Goal: Navigation & Orientation: Find specific page/section

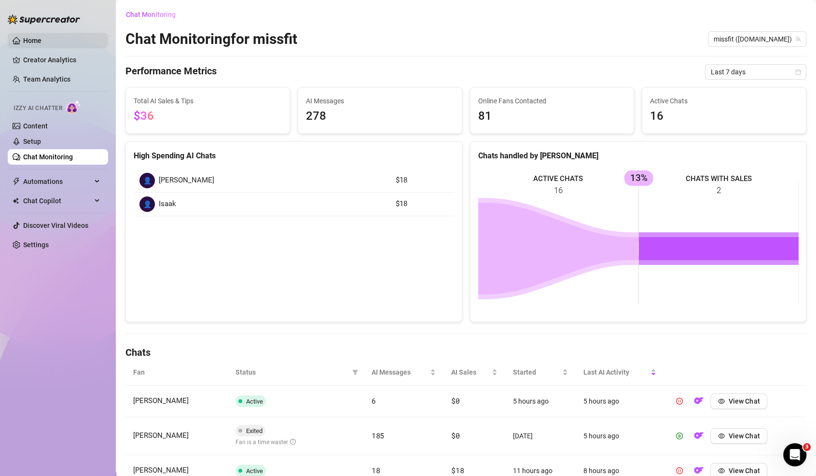
click at [39, 37] on link "Home" at bounding box center [32, 41] width 18 height 8
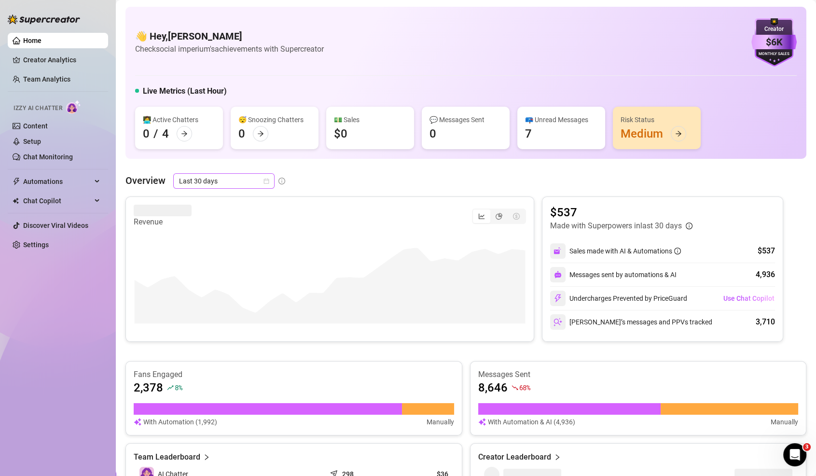
click at [241, 182] on span "Last 30 days" at bounding box center [224, 181] width 90 height 14
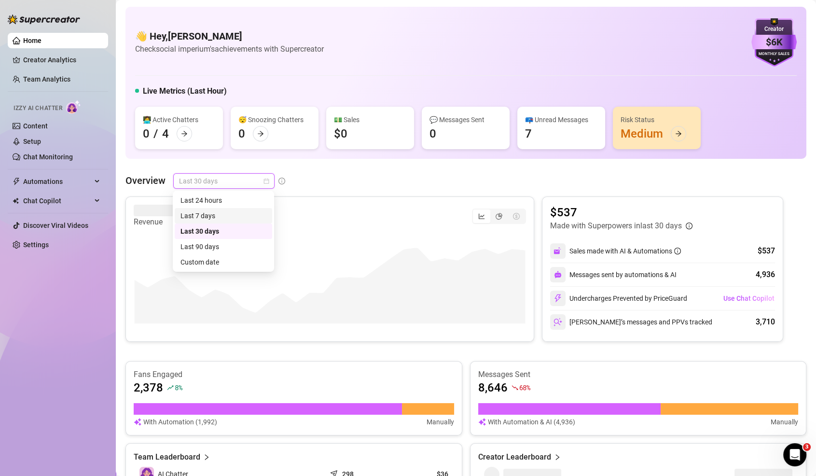
click at [235, 220] on div "Last 7 days" at bounding box center [223, 215] width 86 height 11
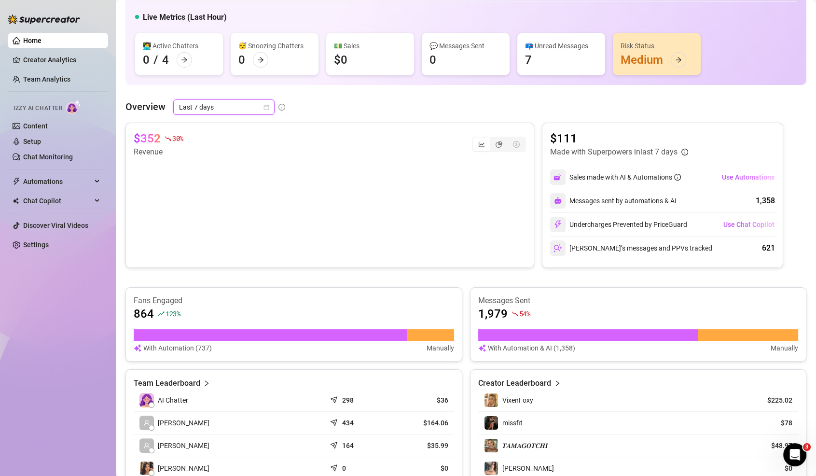
scroll to position [76, 0]
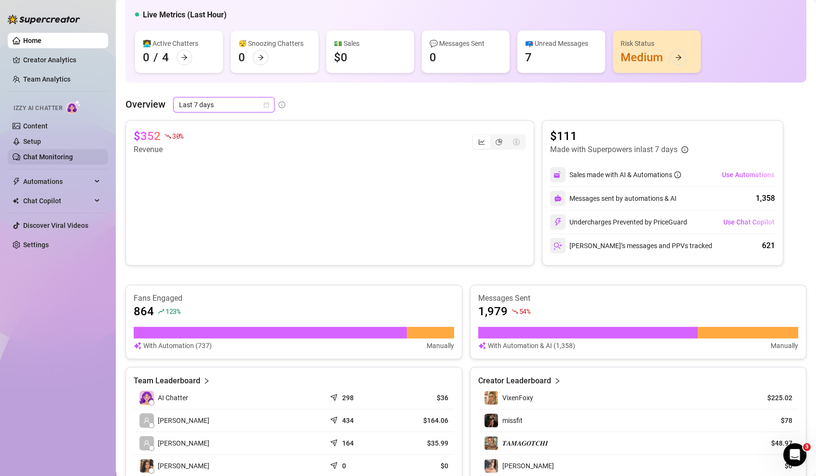
click at [41, 155] on link "Chat Monitoring" at bounding box center [48, 157] width 50 height 8
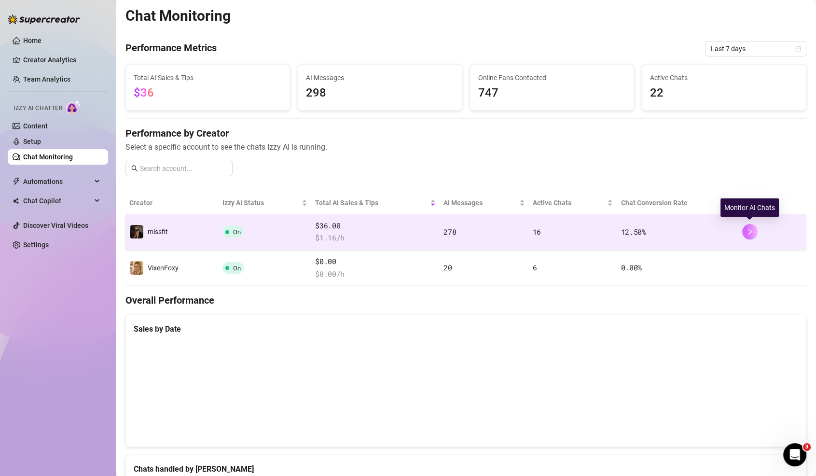
click at [751, 228] on icon "right" at bounding box center [749, 231] width 7 height 7
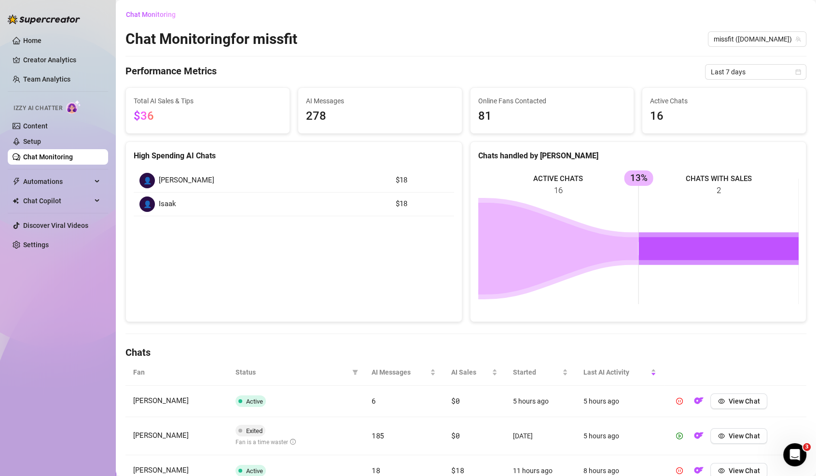
click at [56, 153] on link "Chat Monitoring" at bounding box center [48, 157] width 50 height 8
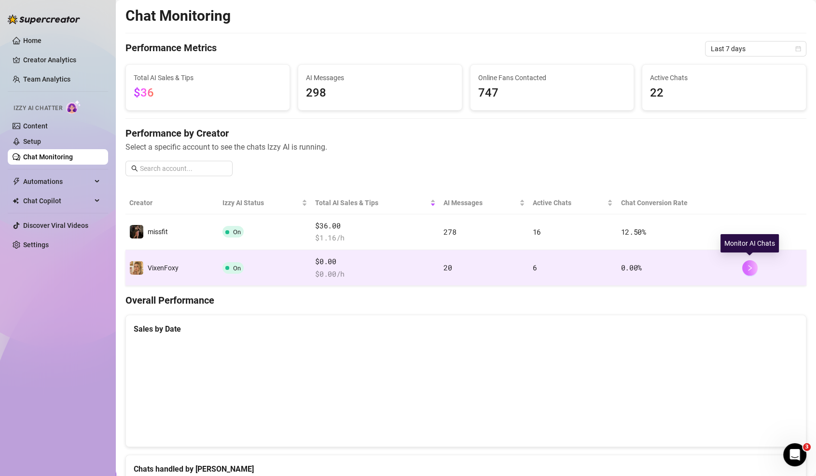
click at [748, 264] on icon "right" at bounding box center [749, 267] width 7 height 7
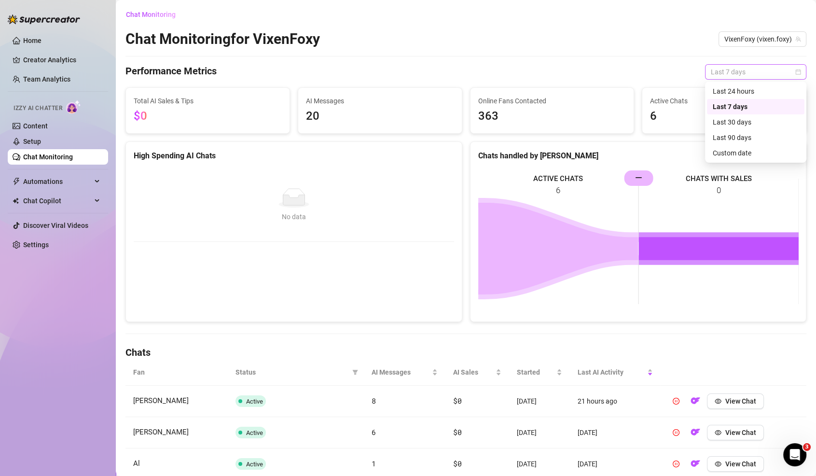
click at [779, 75] on span "Last 7 days" at bounding box center [756, 72] width 90 height 14
click at [764, 142] on div "Last 90 days" at bounding box center [755, 137] width 86 height 11
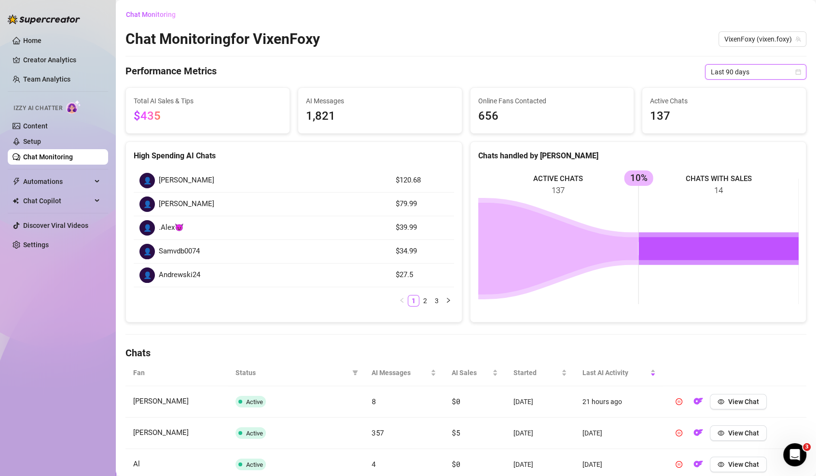
scroll to position [279, 0]
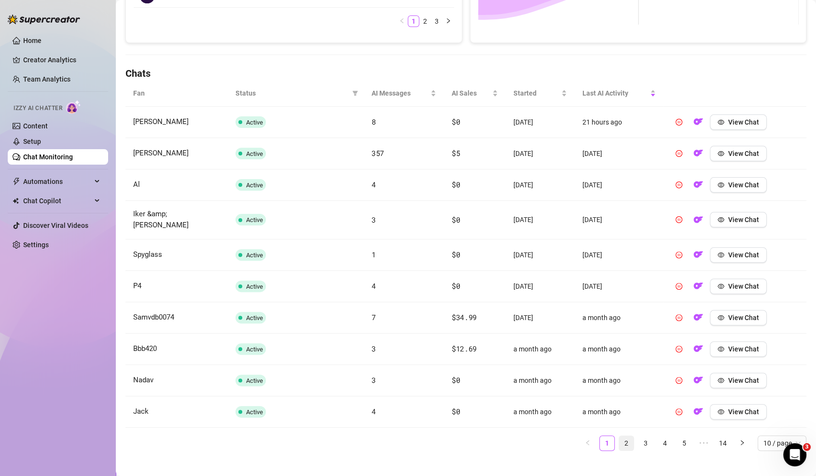
click at [629, 436] on link "2" at bounding box center [626, 443] width 14 height 14
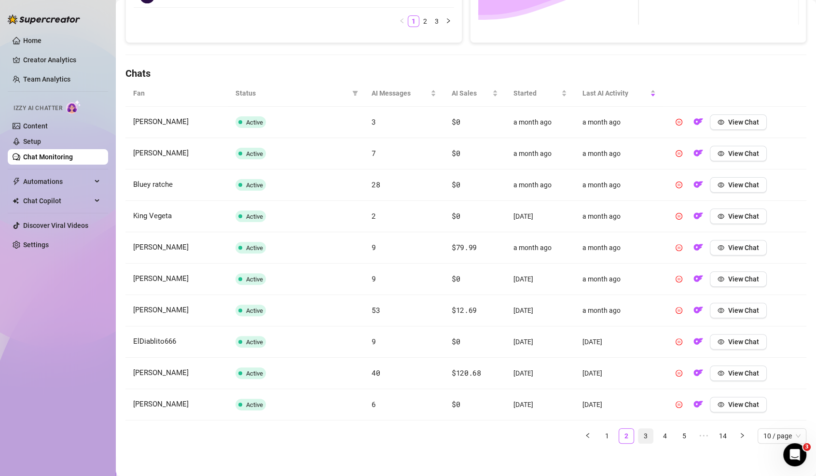
click at [642, 431] on link "3" at bounding box center [645, 435] width 14 height 14
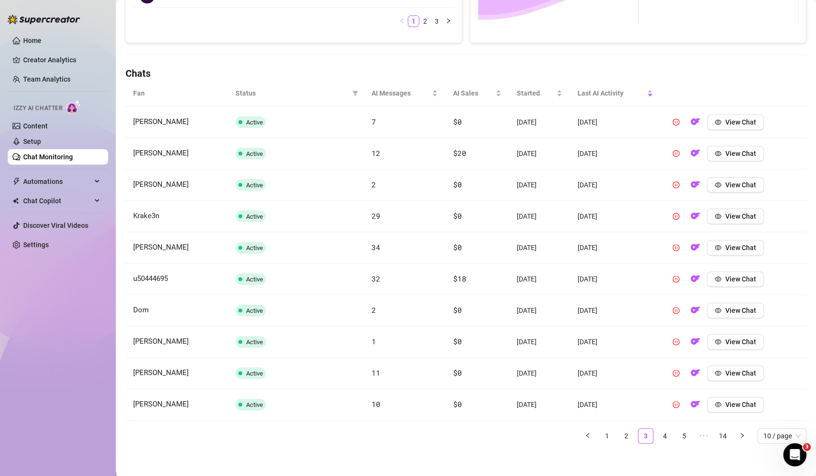
click at [656, 432] on ul "1 2 3 4 5 ••• 14 10 / page" at bounding box center [465, 435] width 681 height 15
click at [661, 432] on link "4" at bounding box center [665, 435] width 14 height 14
click at [666, 431] on link "5" at bounding box center [665, 435] width 14 height 14
click at [677, 434] on link "7" at bounding box center [684, 435] width 14 height 14
click at [673, 433] on ul "1 ••• 5 6 7 8 9 ••• 14 10 / page" at bounding box center [465, 435] width 681 height 15
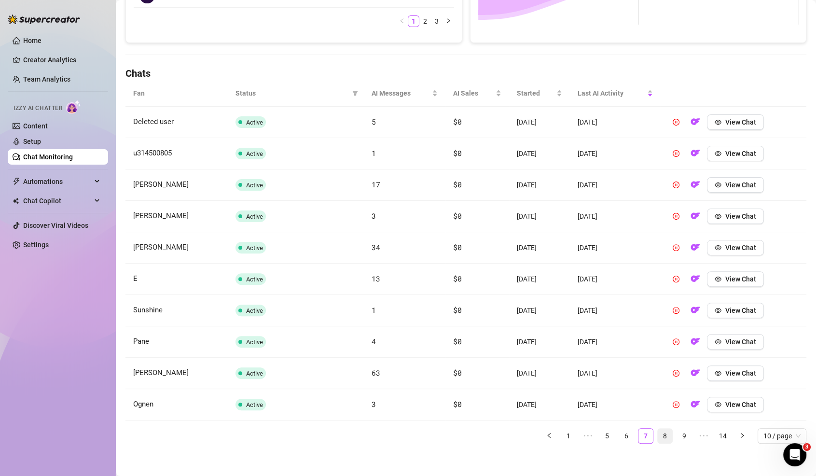
click at [671, 433] on link "8" at bounding box center [665, 435] width 14 height 14
click at [671, 438] on link "9" at bounding box center [665, 435] width 14 height 14
click at [660, 432] on link "10" at bounding box center [665, 435] width 14 height 14
click at [39, 37] on link "Home" at bounding box center [32, 41] width 18 height 8
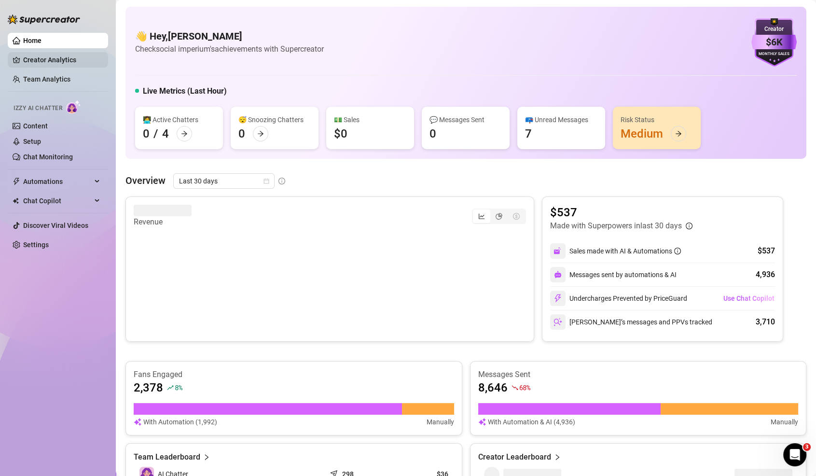
click at [45, 61] on link "Creator Analytics" at bounding box center [61, 59] width 77 height 15
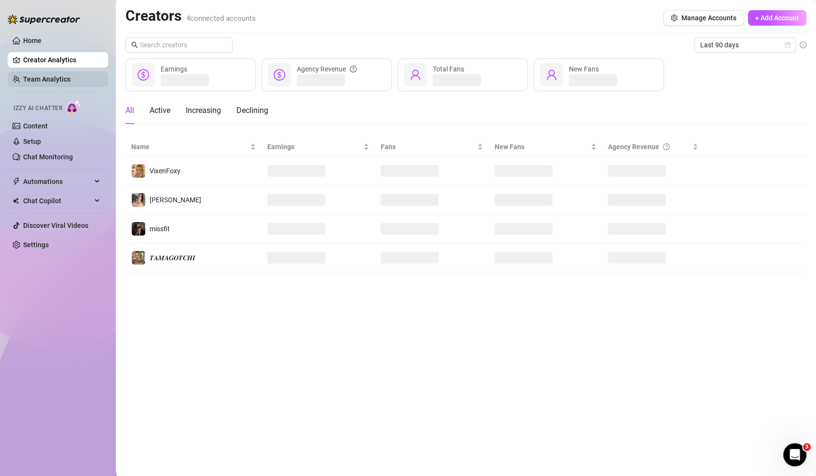
click at [49, 82] on link "Team Analytics" at bounding box center [46, 79] width 47 height 8
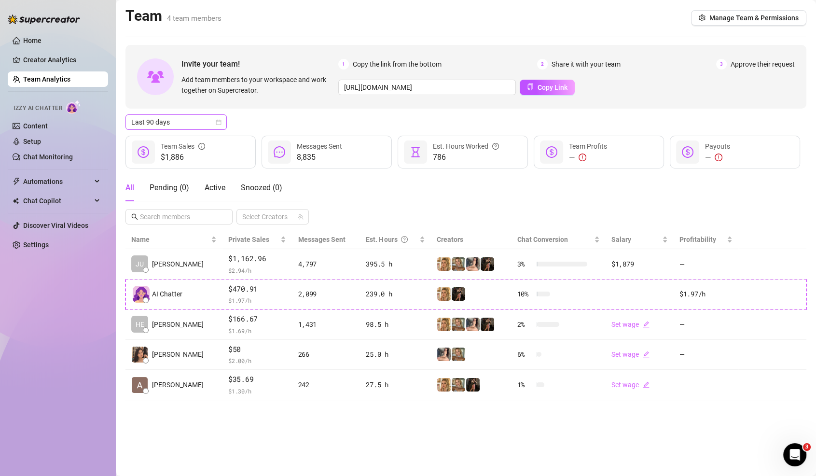
click at [152, 129] on div "Invite your team! Add team members to your workspace and work together on Super…" at bounding box center [465, 222] width 681 height 355
click at [151, 122] on span "Last 90 days" at bounding box center [176, 122] width 90 height 14
click at [163, 164] on div "Last 7 days" at bounding box center [175, 156] width 97 height 15
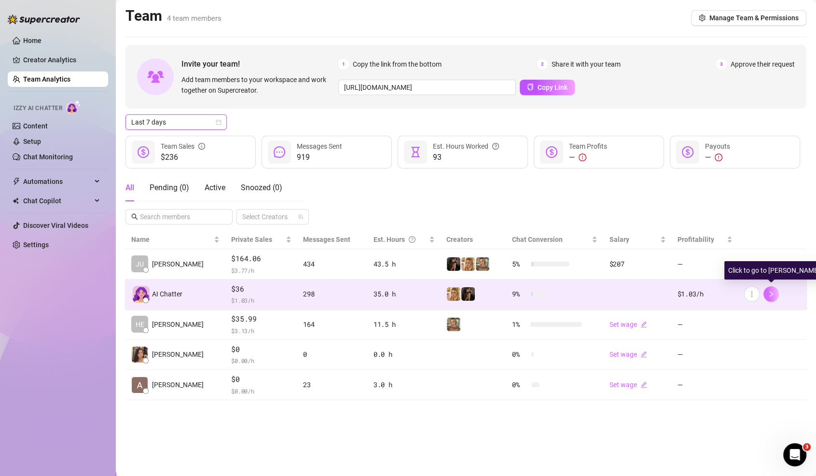
click at [773, 294] on icon "right" at bounding box center [770, 293] width 7 height 7
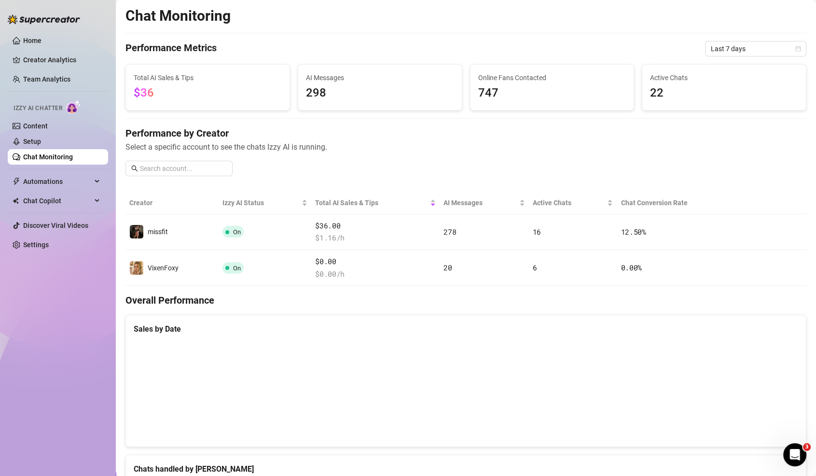
click at [34, 71] on ul "Home Creator Analytics Team Analytics Izzy AI Chatter Content Setup Chat Monito…" at bounding box center [58, 142] width 100 height 227
click at [34, 54] on link "Creator Analytics" at bounding box center [61, 59] width 77 height 15
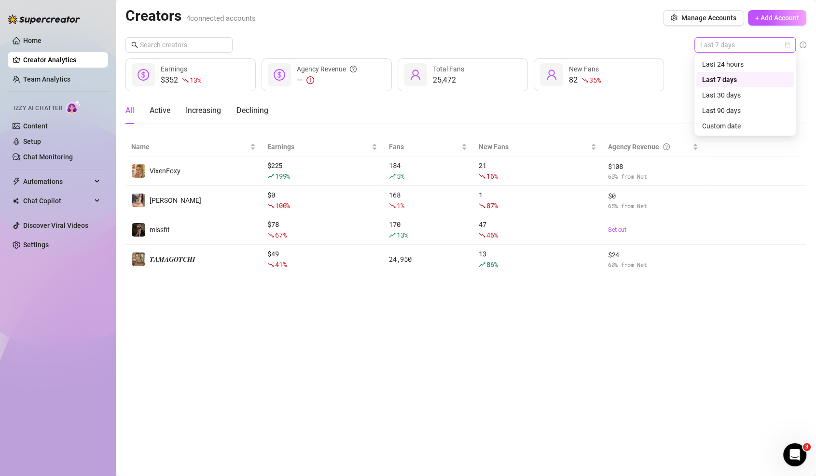
click at [748, 46] on span "Last 7 days" at bounding box center [745, 45] width 90 height 14
click at [749, 99] on div "Last 30 days" at bounding box center [745, 95] width 86 height 11
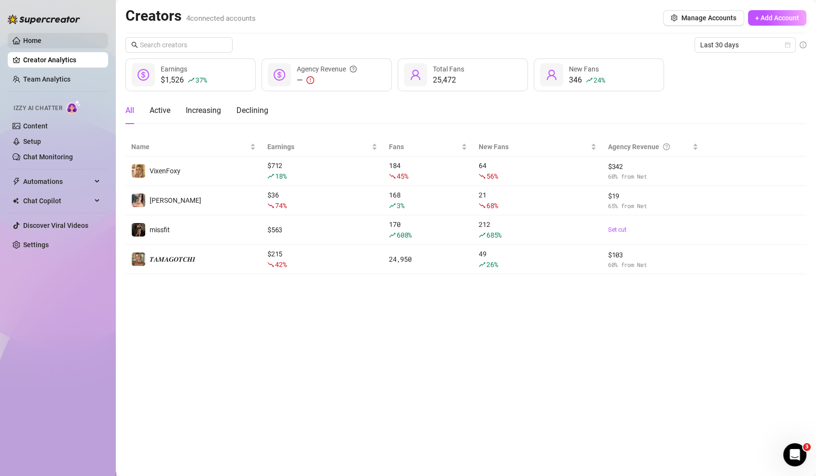
click at [41, 37] on link "Home" at bounding box center [32, 41] width 18 height 8
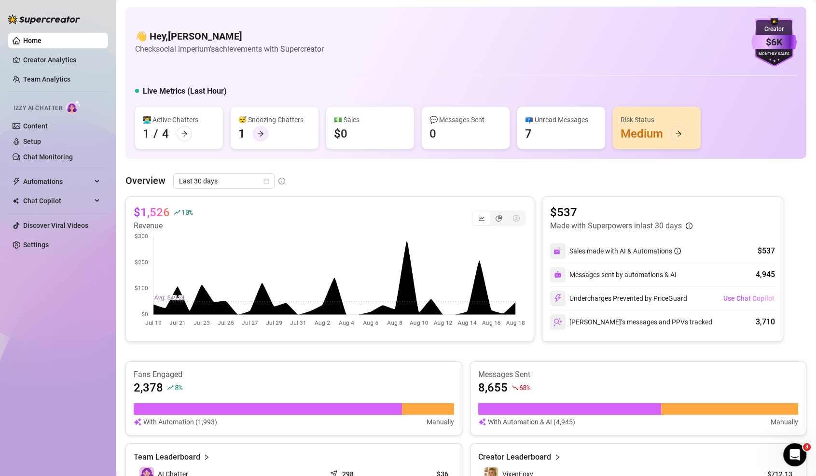
click at [262, 133] on icon "arrow-right" at bounding box center [261, 133] width 6 height 5
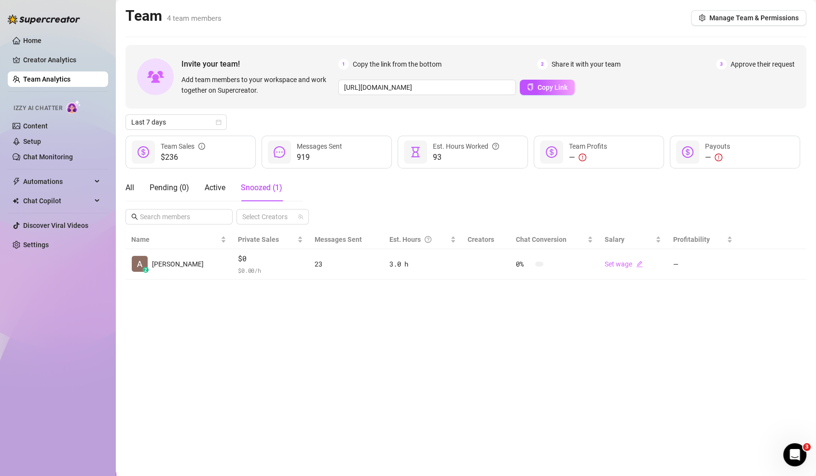
click at [136, 192] on div "All Pending ( 0 ) Active Snoozed ( 1 )" at bounding box center [203, 187] width 157 height 27
click at [127, 191] on div "All" at bounding box center [129, 188] width 9 height 12
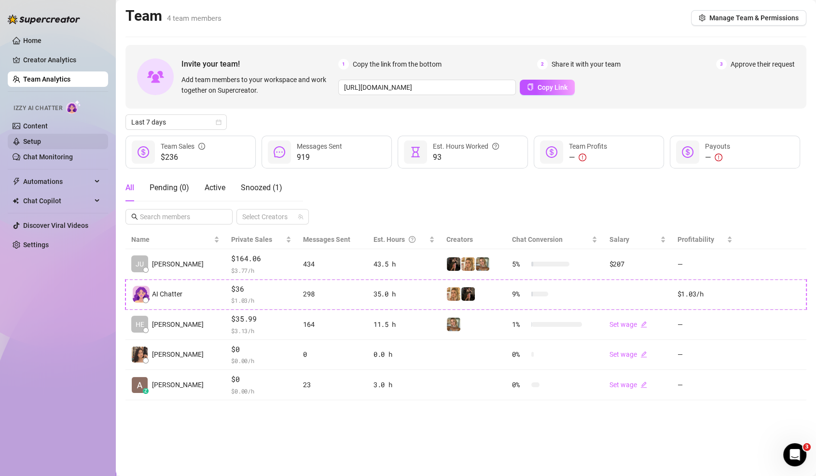
click at [41, 139] on link "Setup" at bounding box center [32, 141] width 18 height 8
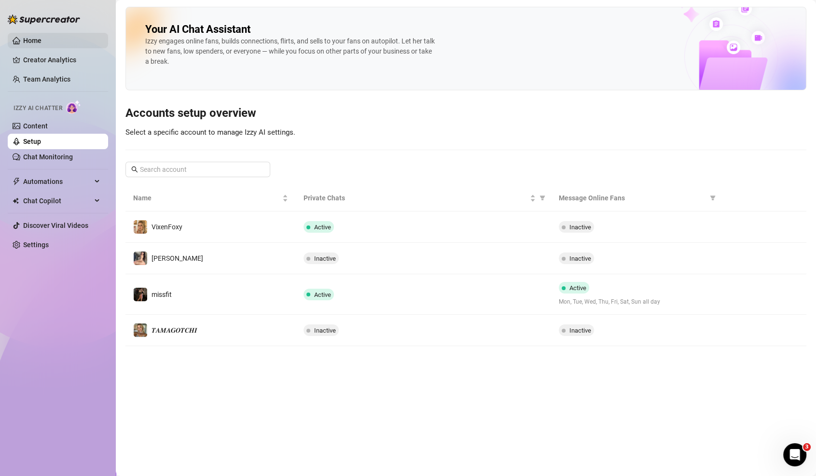
click at [34, 38] on link "Home" at bounding box center [32, 41] width 18 height 8
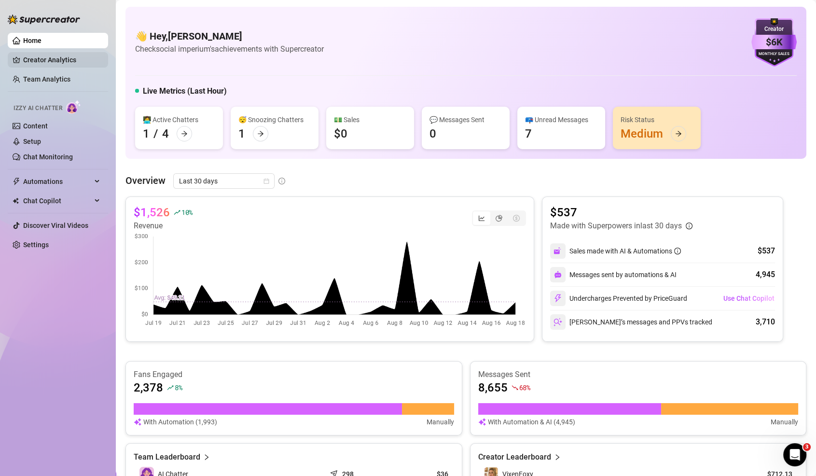
click at [70, 62] on link "Creator Analytics" at bounding box center [61, 59] width 77 height 15
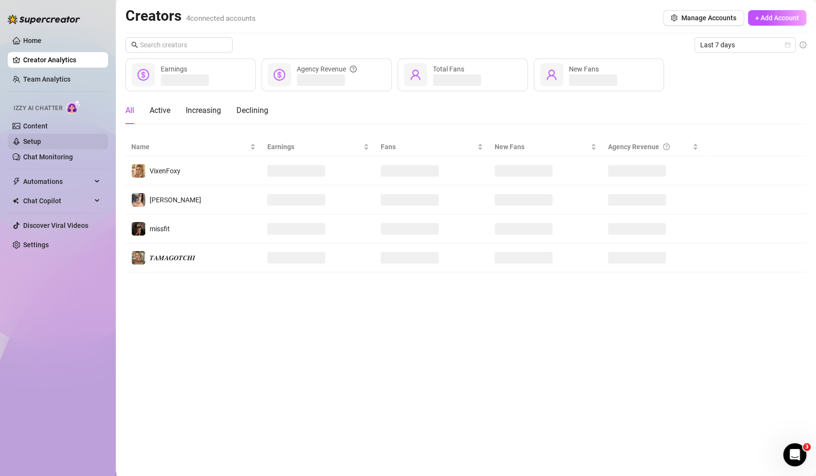
click at [34, 142] on link "Setup" at bounding box center [32, 141] width 18 height 8
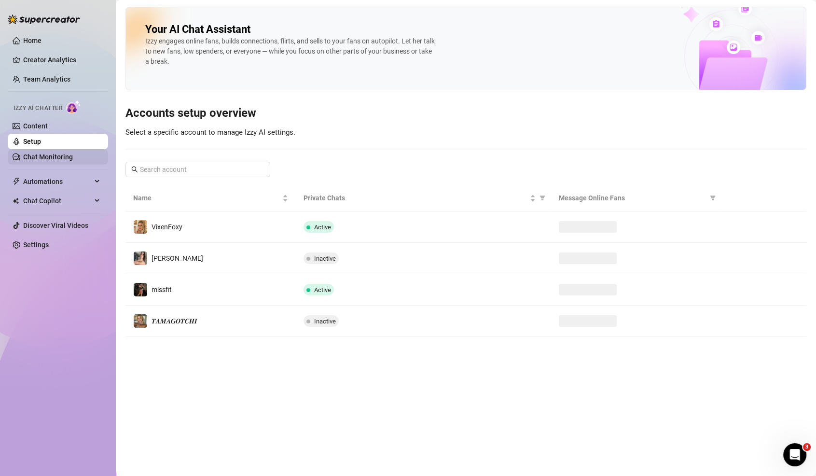
click at [34, 156] on link "Chat Monitoring" at bounding box center [48, 157] width 50 height 8
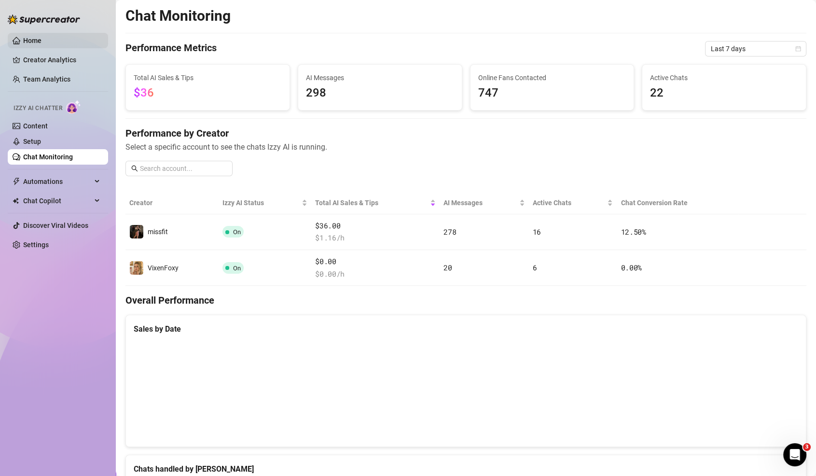
click at [57, 32] on ul "Home Creator Analytics Team Analytics Izzy AI Chatter Content Setup Chat Monito…" at bounding box center [58, 142] width 100 height 227
click at [41, 39] on link "Home" at bounding box center [32, 41] width 18 height 8
